Goal: Information Seeking & Learning: Learn about a topic

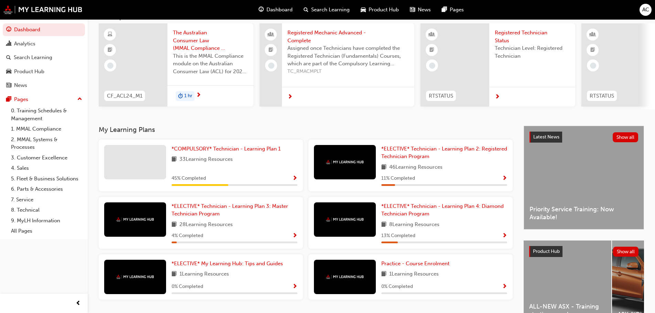
scroll to position [98, 0]
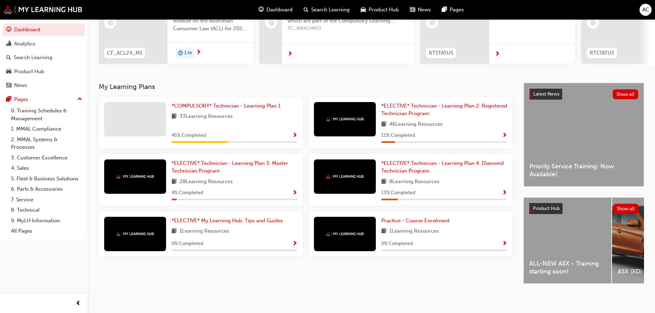
click at [567, 232] on div "ALL-NEW ASX - Training starting soon!" at bounding box center [567, 241] width 88 height 86
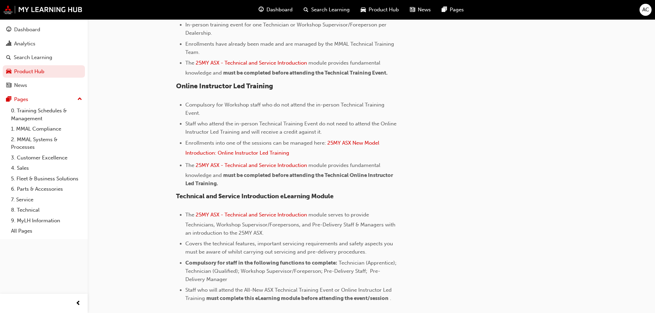
scroll to position [507, 0]
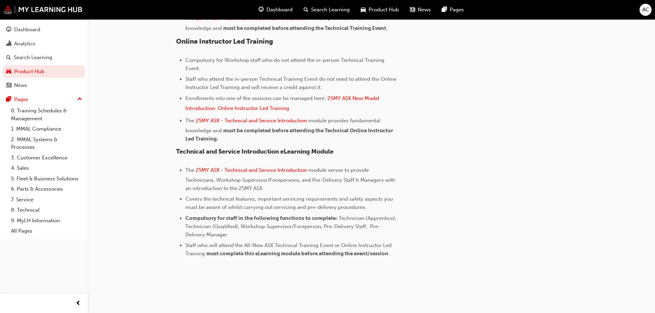
click at [641, 11] on div "AC" at bounding box center [645, 10] width 12 height 12
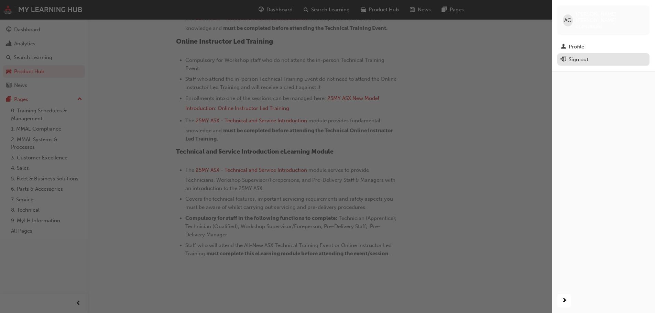
click at [590, 55] on div "Sign out" at bounding box center [603, 59] width 85 height 9
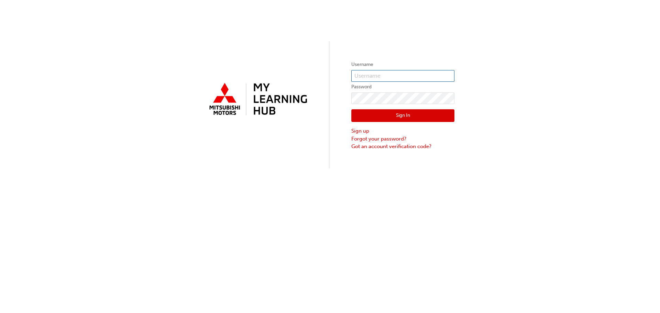
click at [381, 76] on input "text" at bounding box center [402, 76] width 103 height 12
type input "0003183636"
click button "Sign In" at bounding box center [402, 115] width 103 height 13
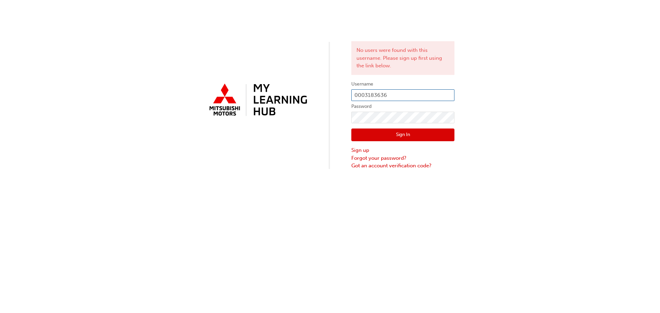
click at [369, 96] on input "0003183636" at bounding box center [402, 95] width 103 height 12
type input "0005813636"
click at [403, 136] on button "Sign In" at bounding box center [402, 135] width 103 height 13
